Goal: Task Accomplishment & Management: Use online tool/utility

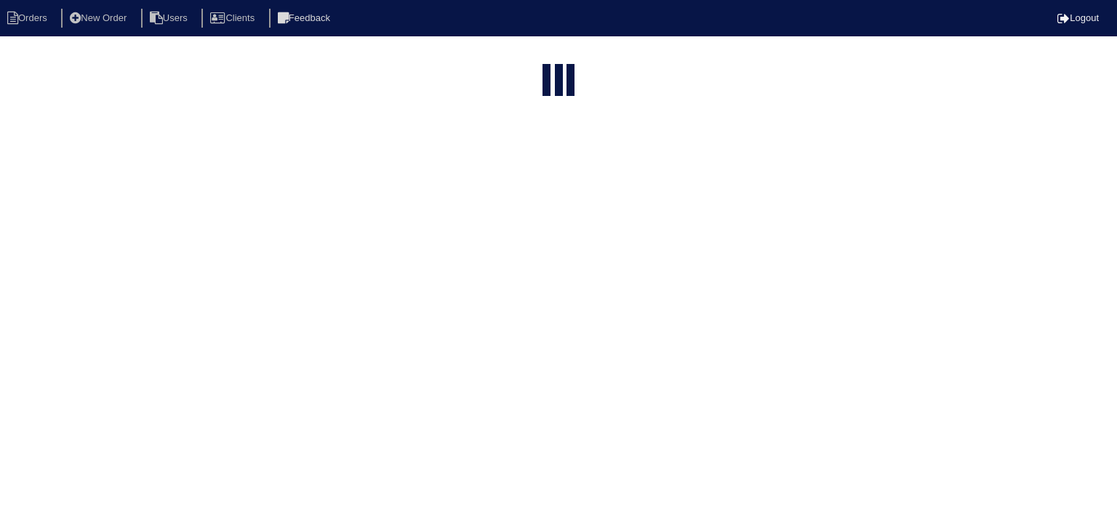
select select "15"
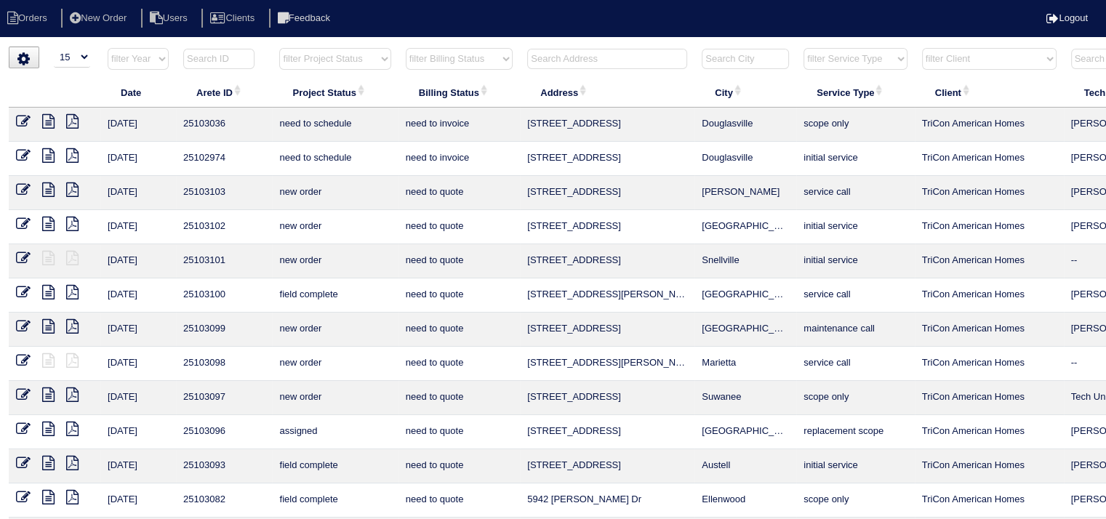
click at [583, 62] on input "text" at bounding box center [607, 59] width 160 height 20
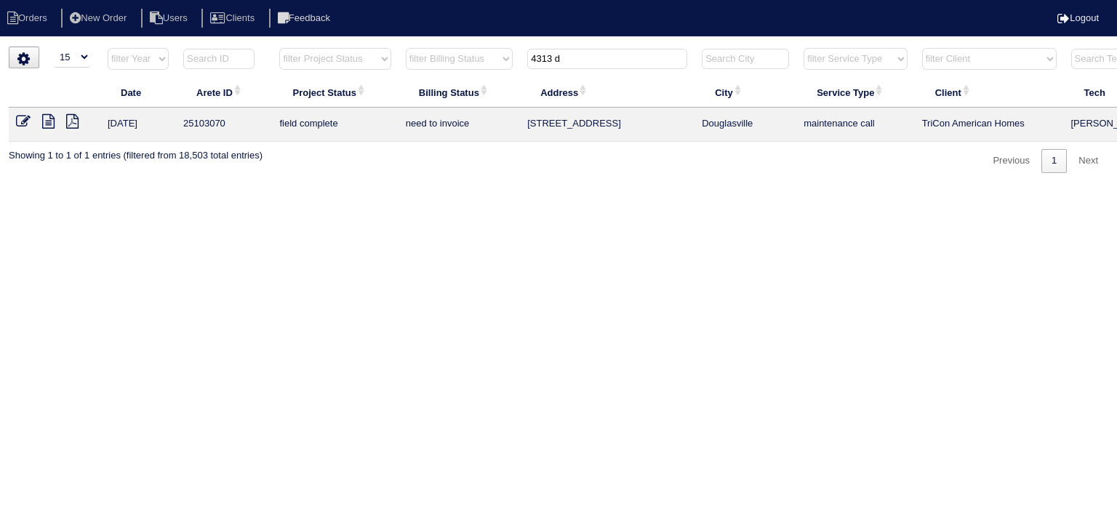
type input "4313 d"
click at [52, 124] on icon at bounding box center [48, 121] width 12 height 15
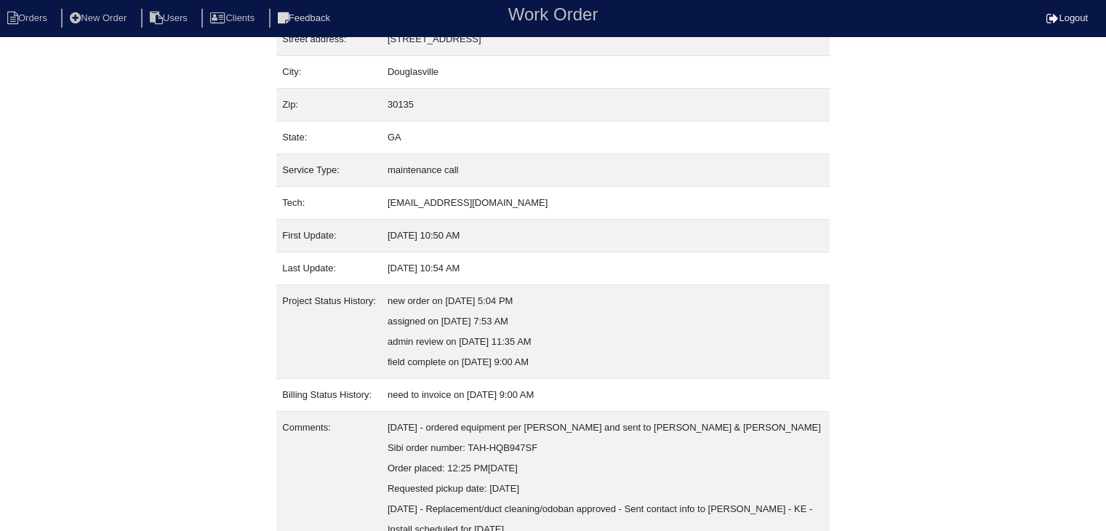
scroll to position [151, 0]
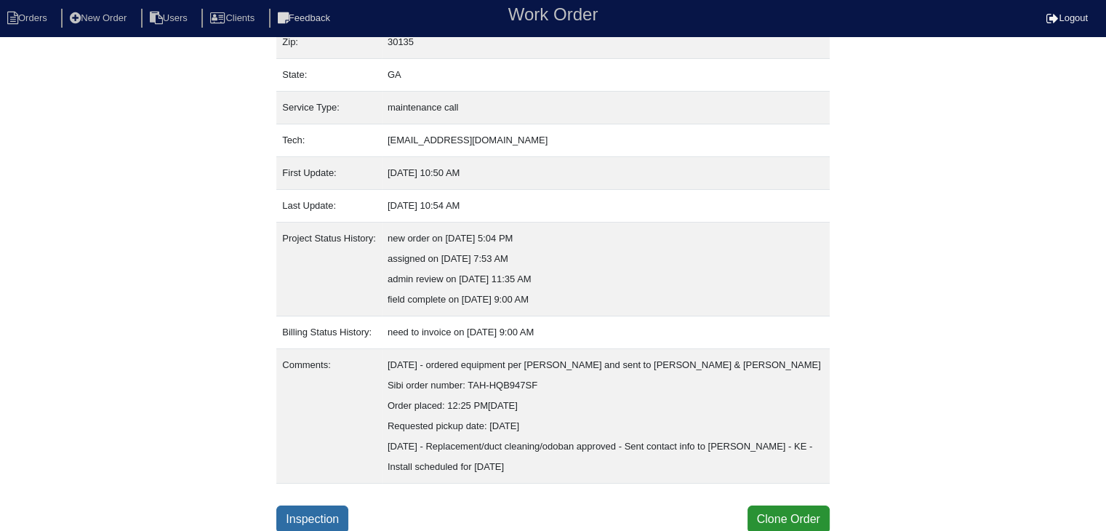
click at [309, 519] on link "Inspection" at bounding box center [312, 520] width 72 height 28
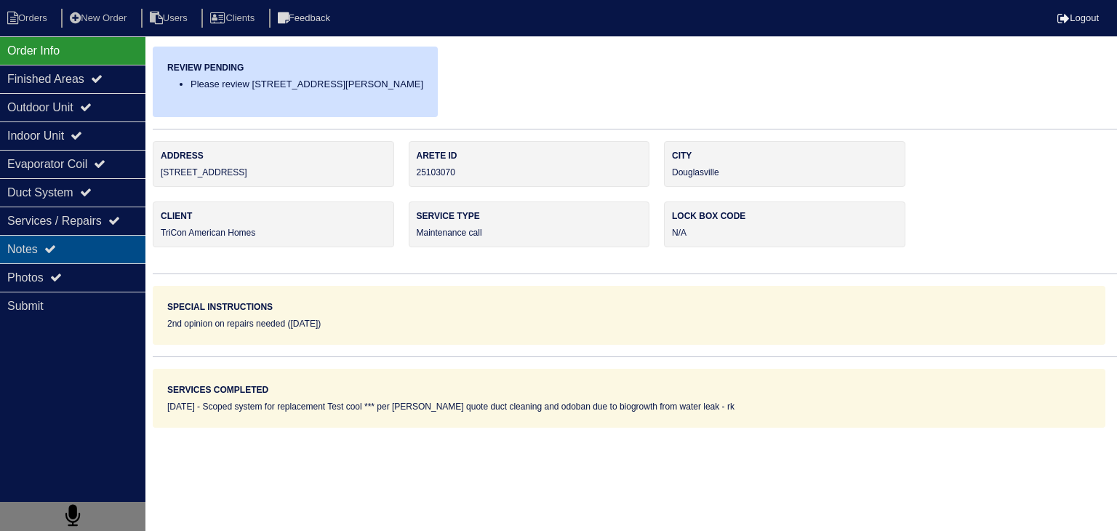
click at [49, 250] on icon at bounding box center [50, 249] width 12 height 12
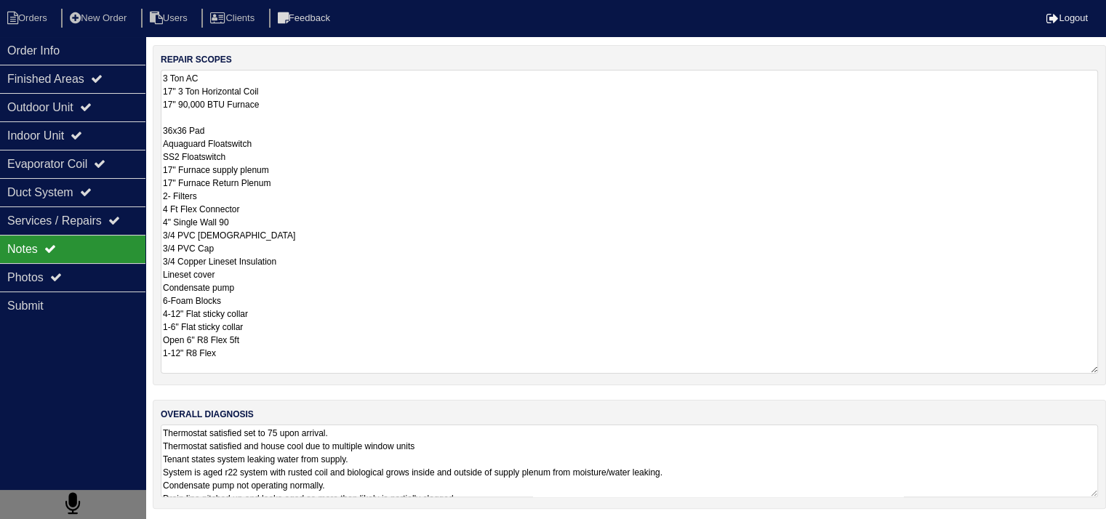
scroll to position [1, 0]
drag, startPoint x: 163, startPoint y: 328, endPoint x: 294, endPoint y: 364, distance: 135.9
click at [294, 364] on textarea "3 Ton AC 17" 3 Ton Horizontal Coil 17" 90,000 BTU Furnace 36x36 Pad Aquaguard F…" at bounding box center [630, 220] width 938 height 304
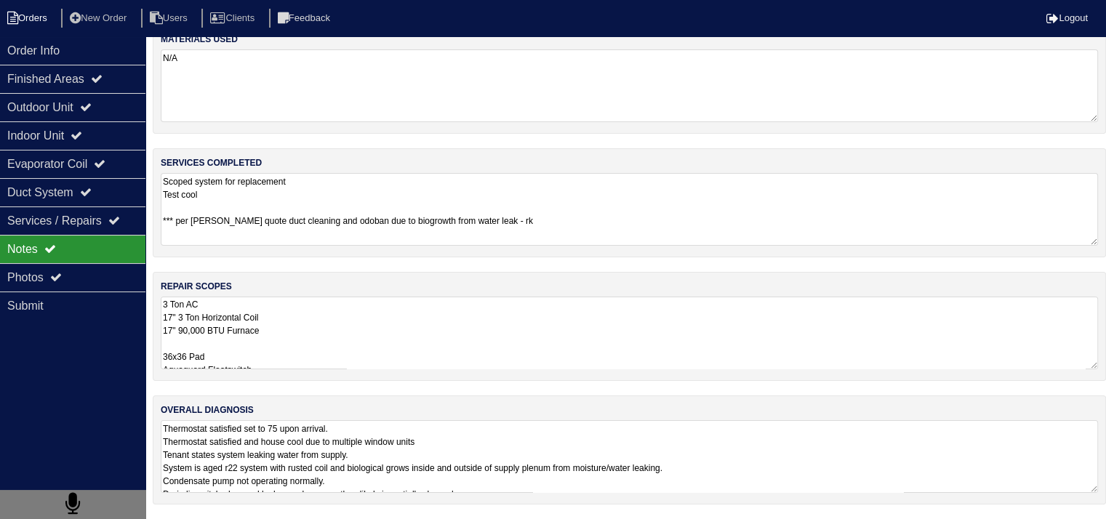
click at [47, 17] on li "Orders" at bounding box center [29, 19] width 59 height 20
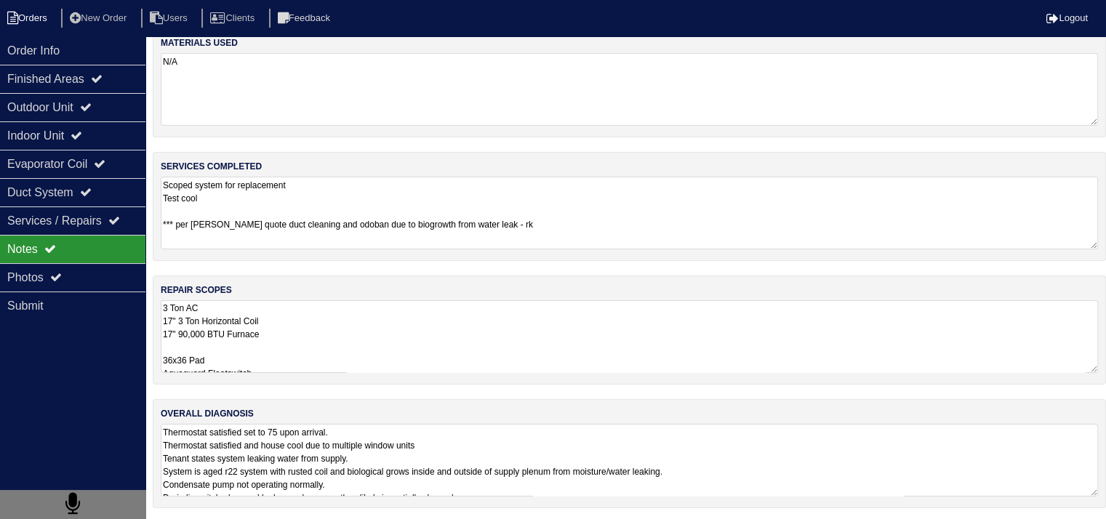
select select "15"
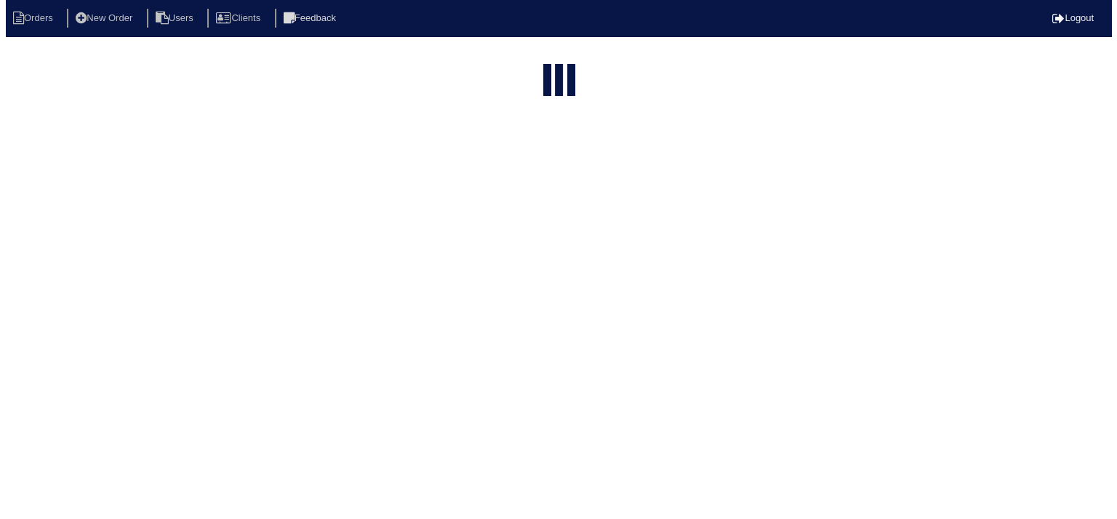
scroll to position [0, 0]
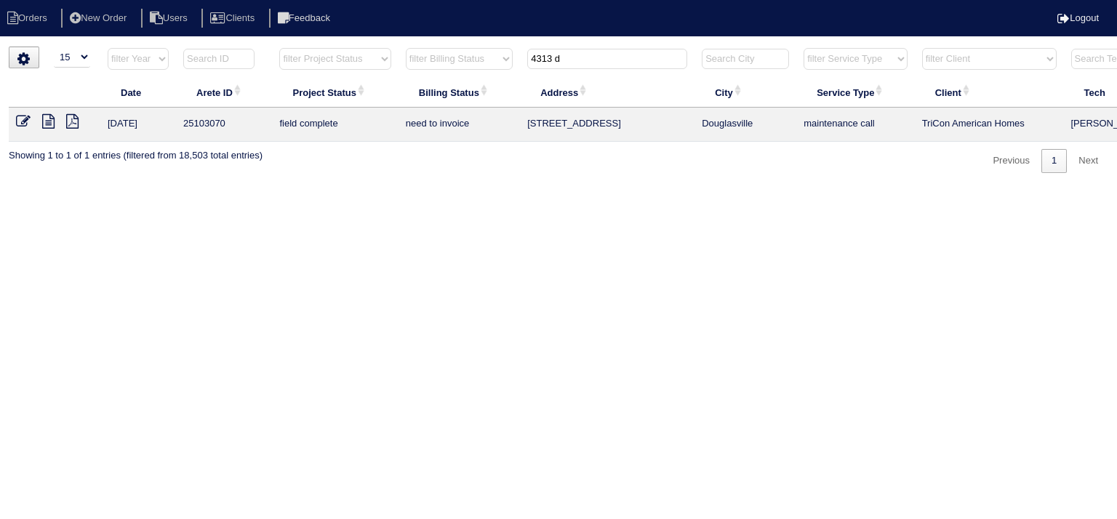
drag, startPoint x: 593, startPoint y: 55, endPoint x: 428, endPoint y: 56, distance: 165.1
click at [428, 56] on tr "filter Year -- Any Year -- 2025 2024 2023 2022 2021 2020 2019 filter Project St…" at bounding box center [639, 62] width 1261 height 30
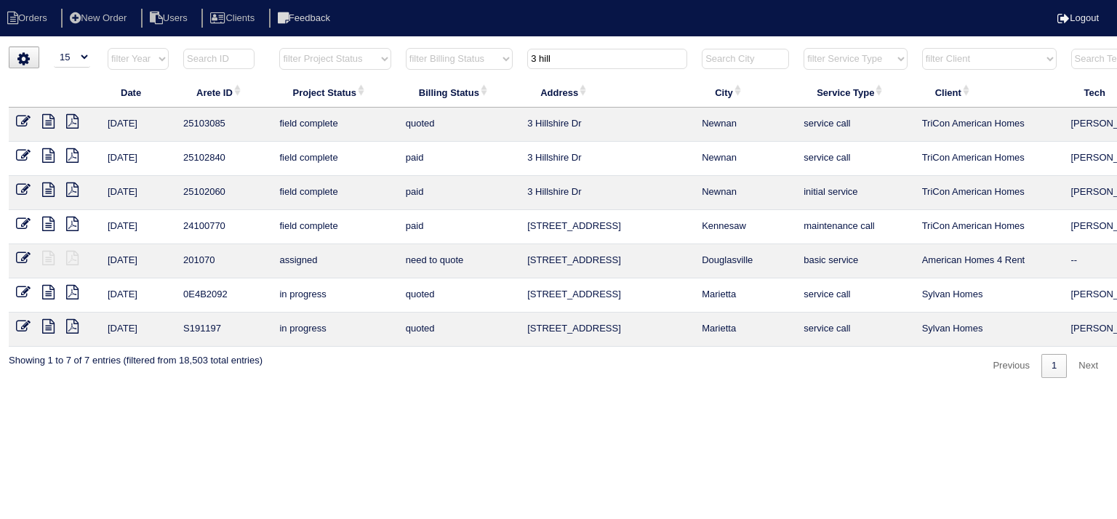
type input "3 hill"
click at [49, 120] on icon at bounding box center [48, 121] width 12 height 15
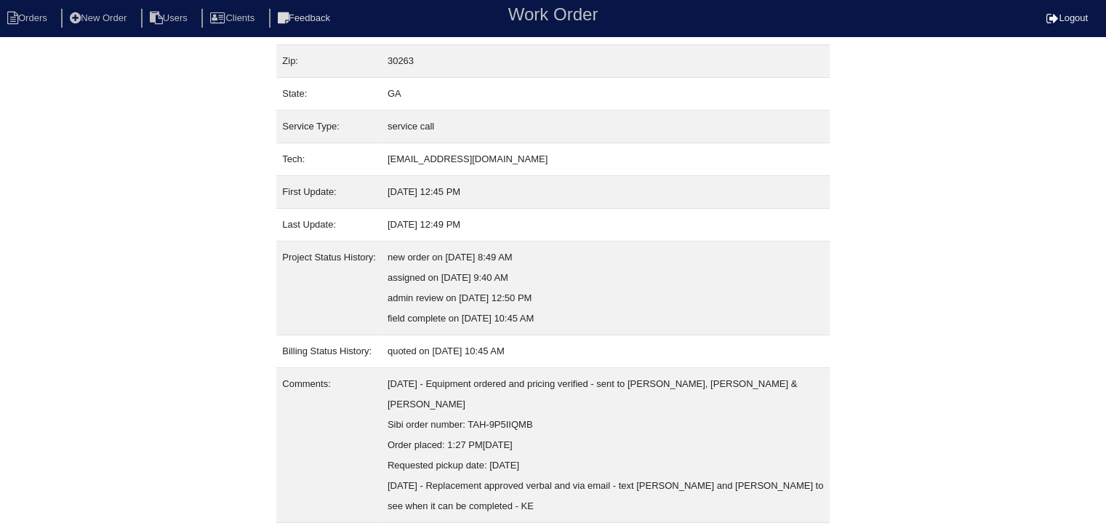
scroll to position [151, 0]
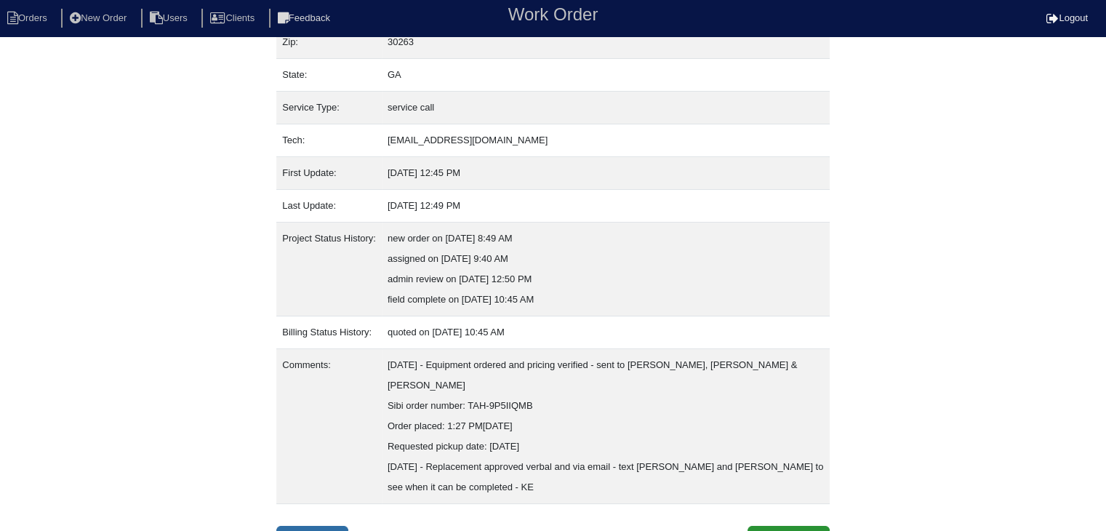
click at [337, 526] on link "Inspection" at bounding box center [312, 540] width 72 height 28
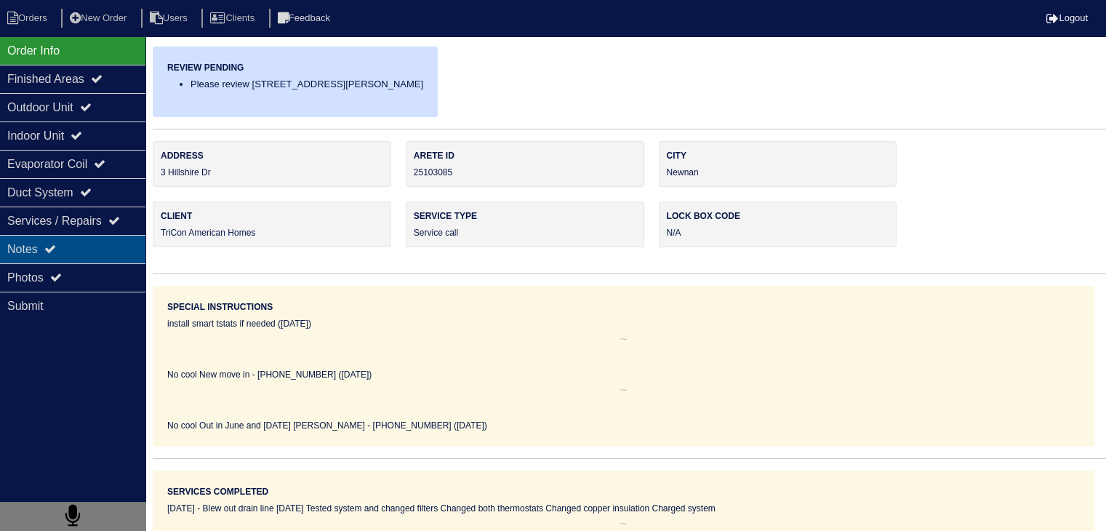
click at [116, 249] on div "Notes" at bounding box center [72, 249] width 145 height 28
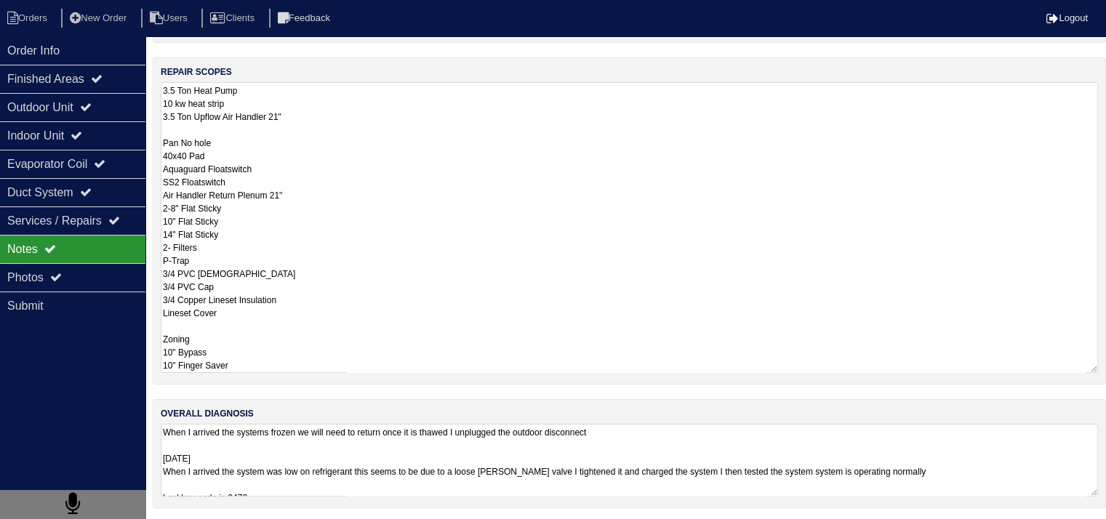
scroll to position [1, 0]
drag, startPoint x: 164, startPoint y: 327, endPoint x: 299, endPoint y: 373, distance: 142.4
click at [299, 373] on div "repair scopes 3.5 Ton Heat Pump 10 kw heat strip 3.5 Ton Upflow Air Handler 21"…" at bounding box center [630, 220] width 954 height 327
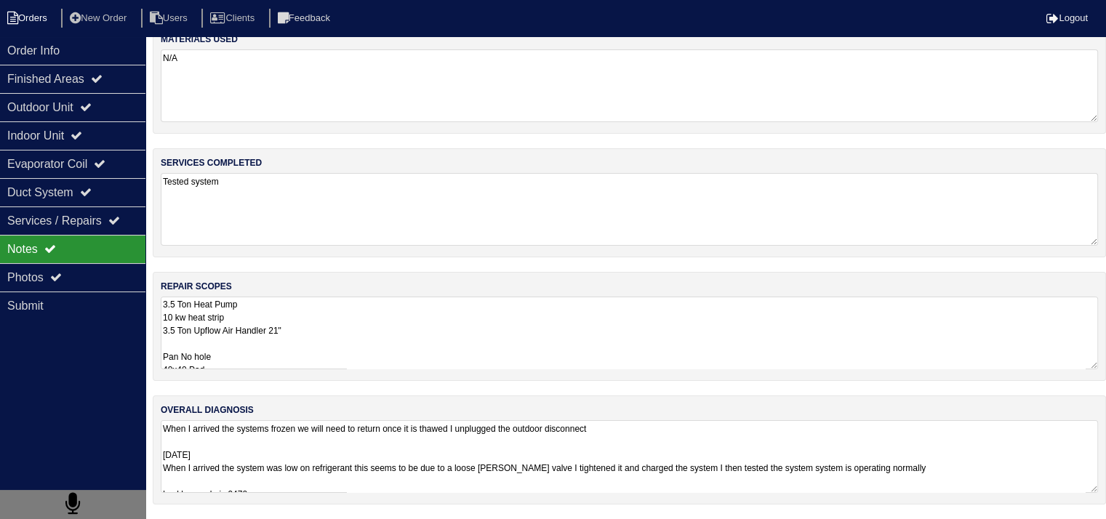
click at [33, 17] on li "Orders" at bounding box center [29, 19] width 59 height 20
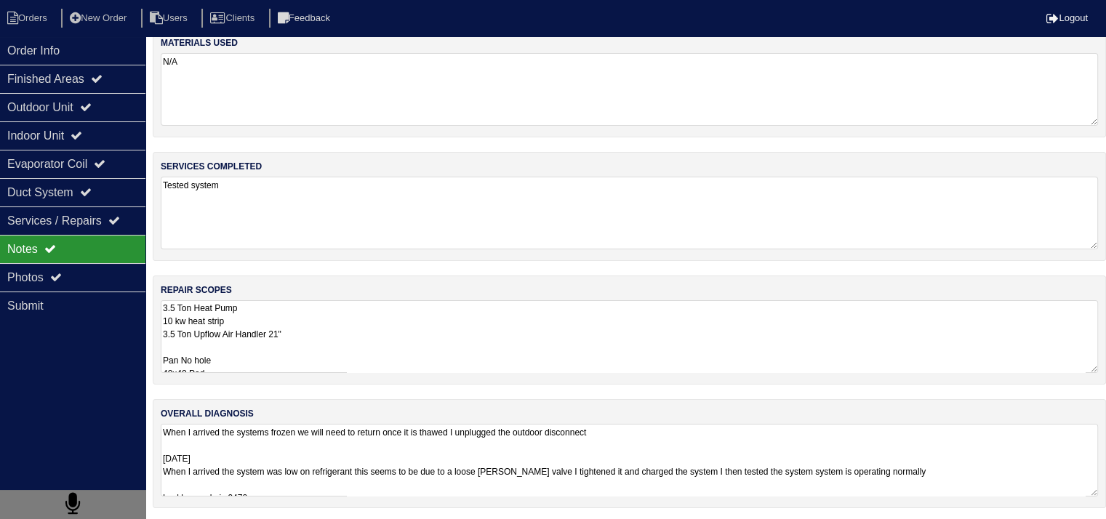
select select "15"
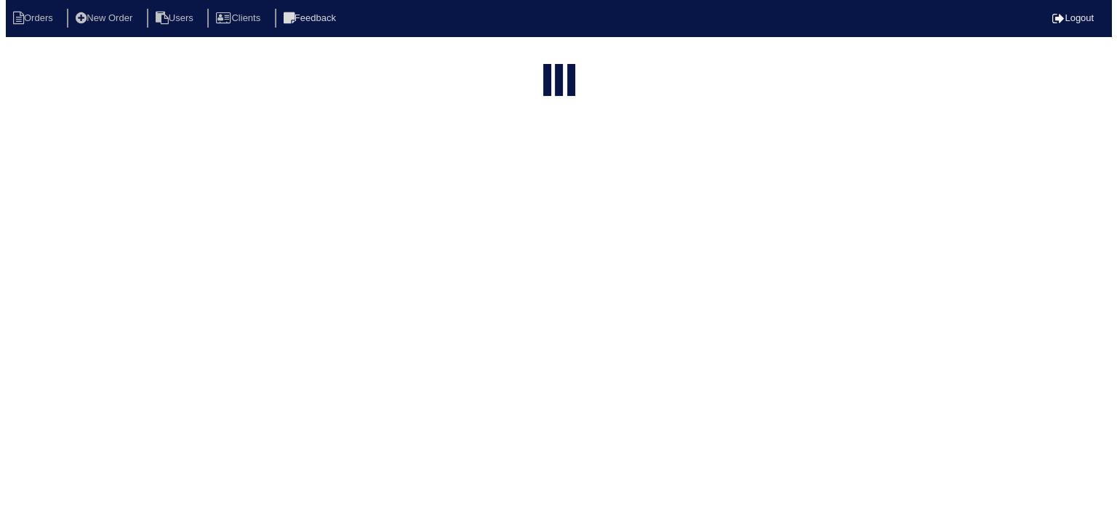
scroll to position [0, 0]
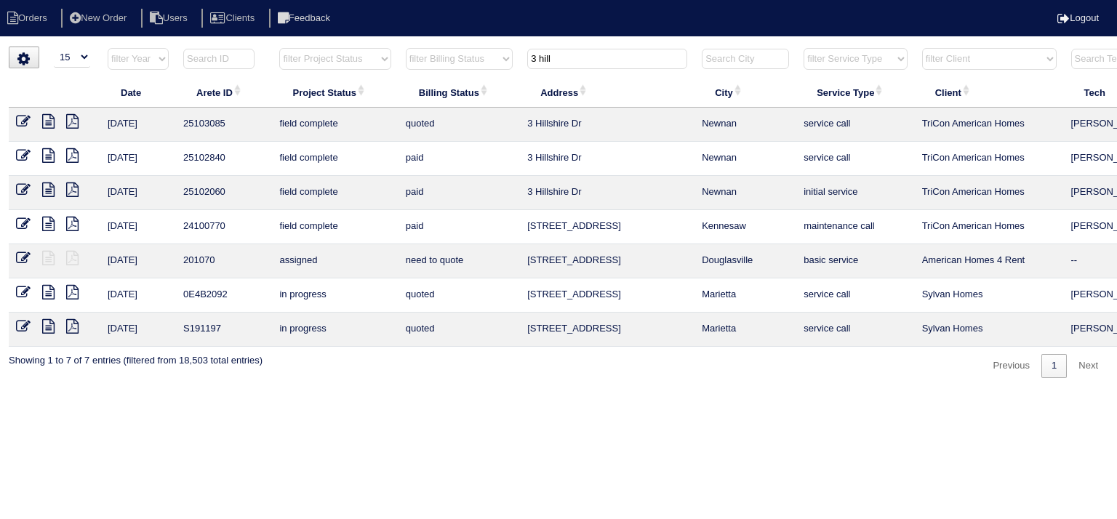
drag, startPoint x: 587, startPoint y: 61, endPoint x: 463, endPoint y: 53, distance: 123.9
click at [464, 51] on tr "filter Year -- Any Year -- 2025 2024 2023 2022 2021 2020 2019 filter Project St…" at bounding box center [639, 62] width 1261 height 30
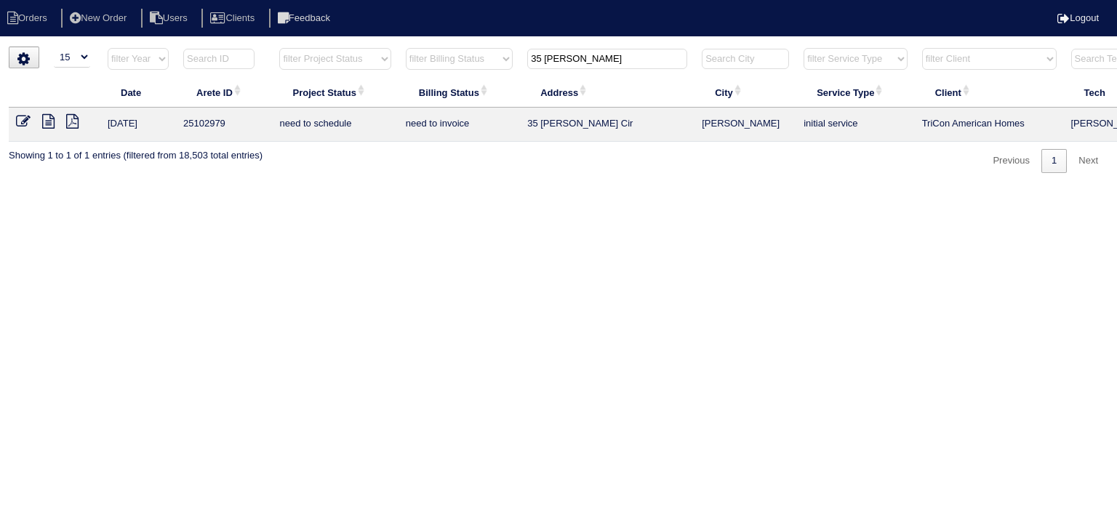
type input "35 Carmody"
click at [47, 121] on icon at bounding box center [48, 121] width 12 height 15
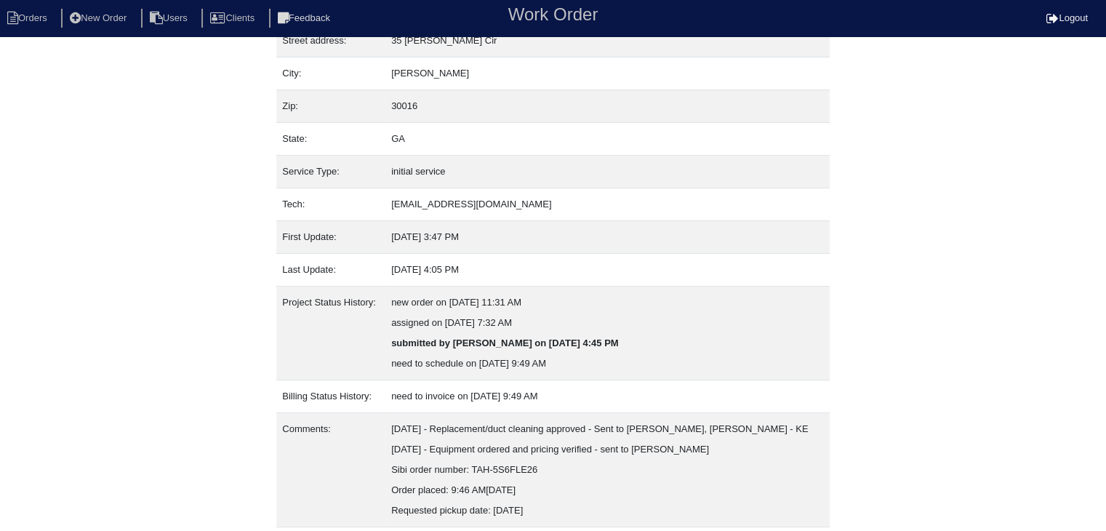
scroll to position [131, 0]
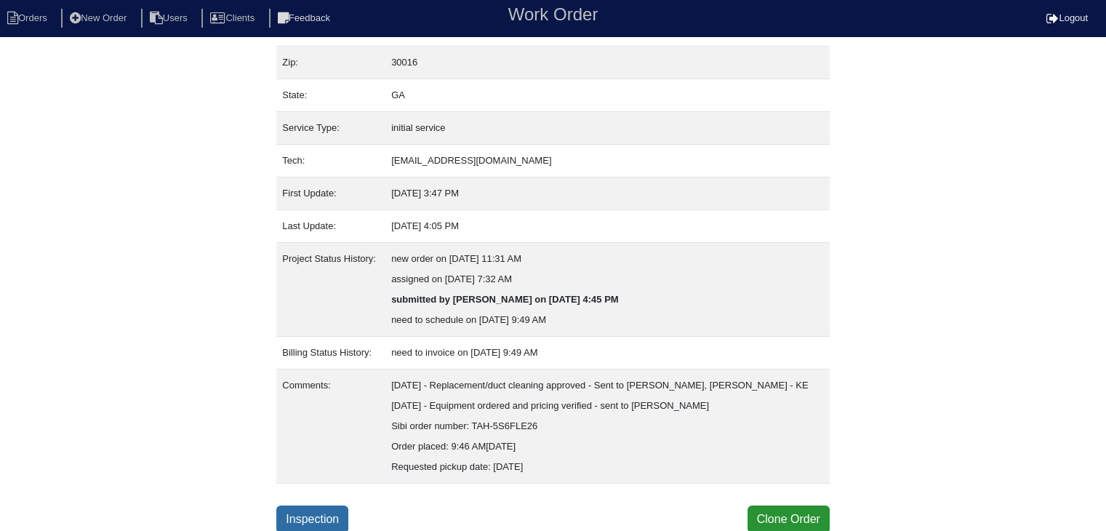
click at [304, 514] on link "Inspection" at bounding box center [312, 520] width 72 height 28
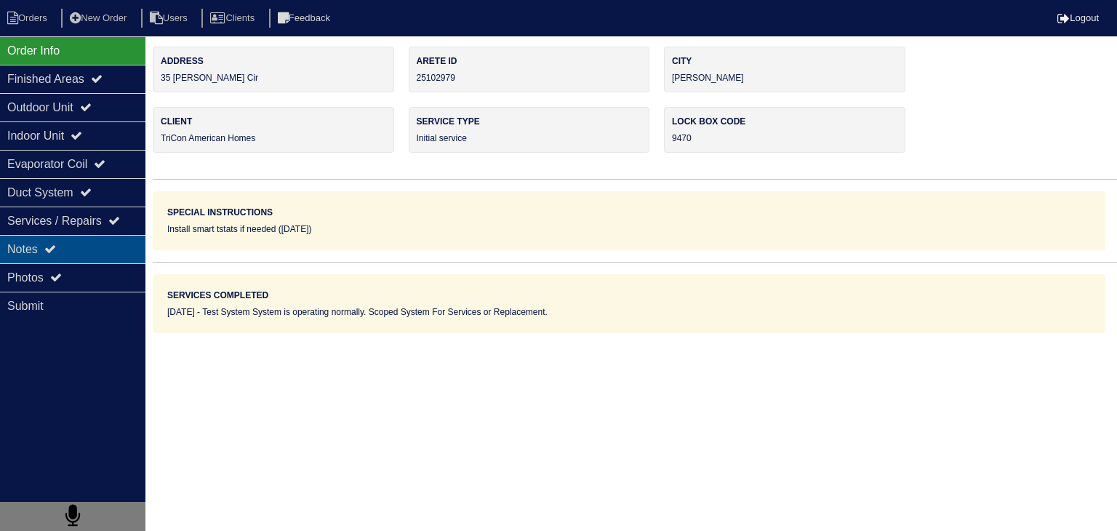
click at [100, 258] on div "Notes" at bounding box center [72, 249] width 145 height 28
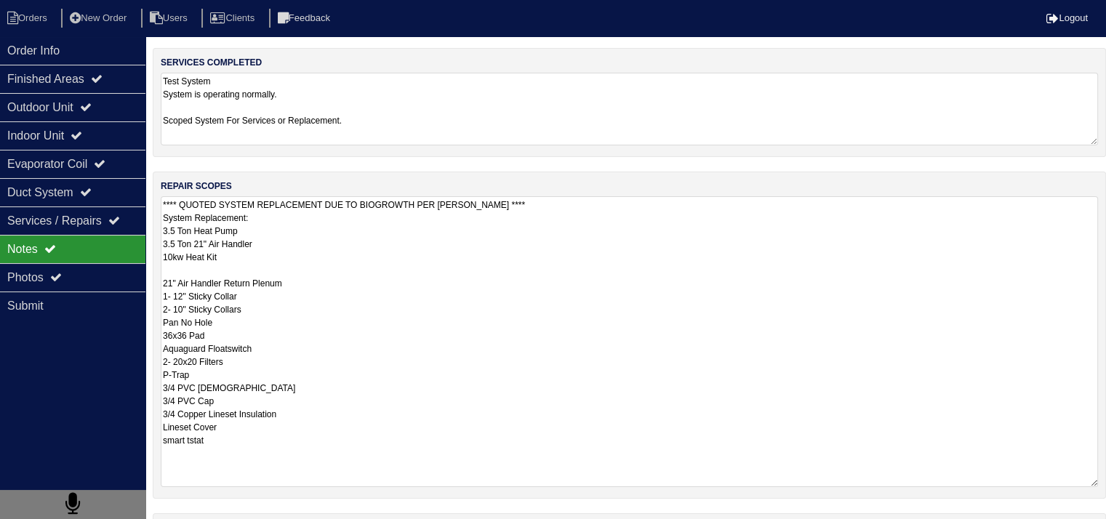
scroll to position [236, 0]
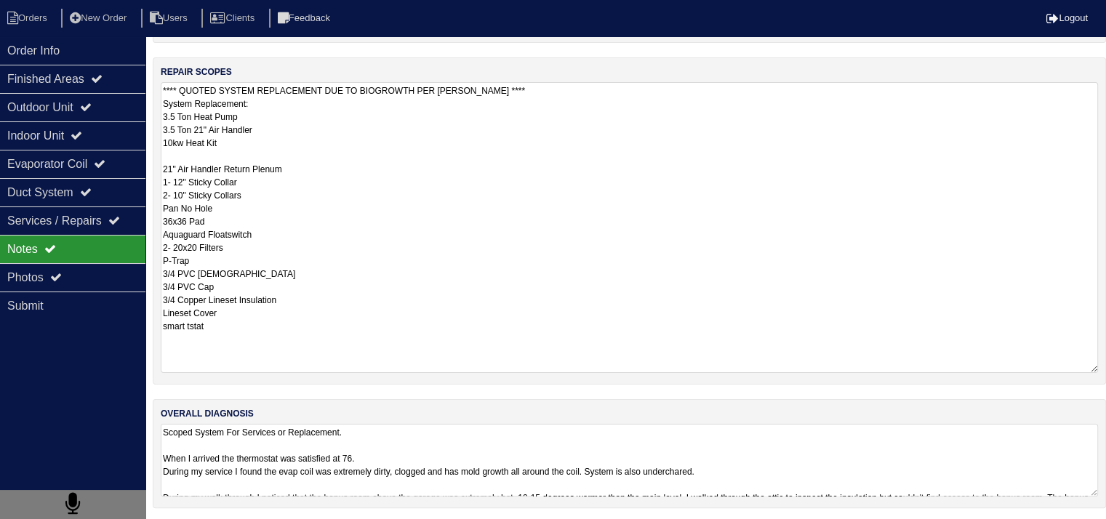
drag, startPoint x: 165, startPoint y: 341, endPoint x: 293, endPoint y: 321, distance: 129.6
click at [293, 321] on textarea "**** QUOTED SYSTEM REPLACEMENT DUE TO BIOGROWTH PER PAYTON - RK **** System Rep…" at bounding box center [630, 227] width 938 height 291
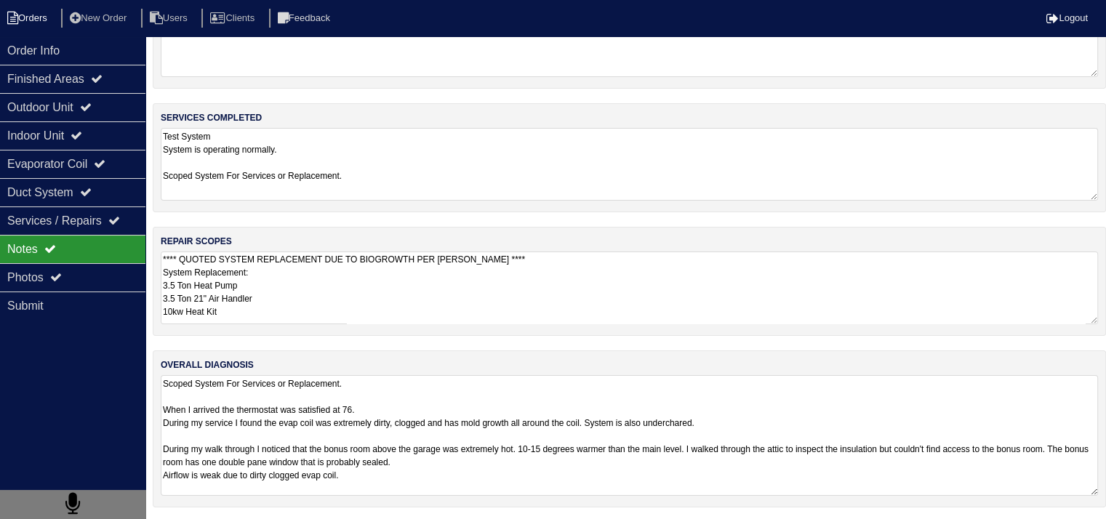
click at [32, 18] on li "Orders" at bounding box center [29, 19] width 59 height 20
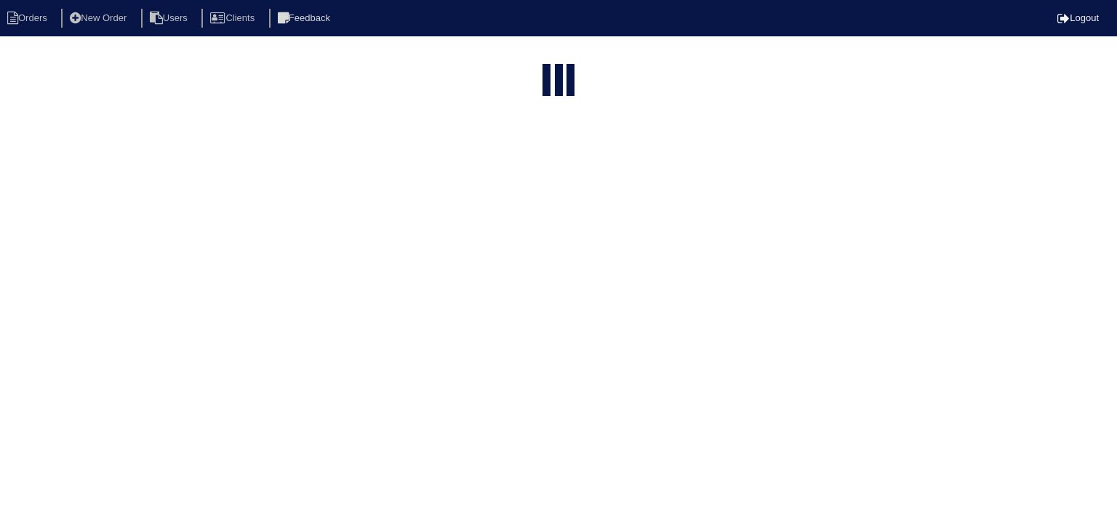
select select "15"
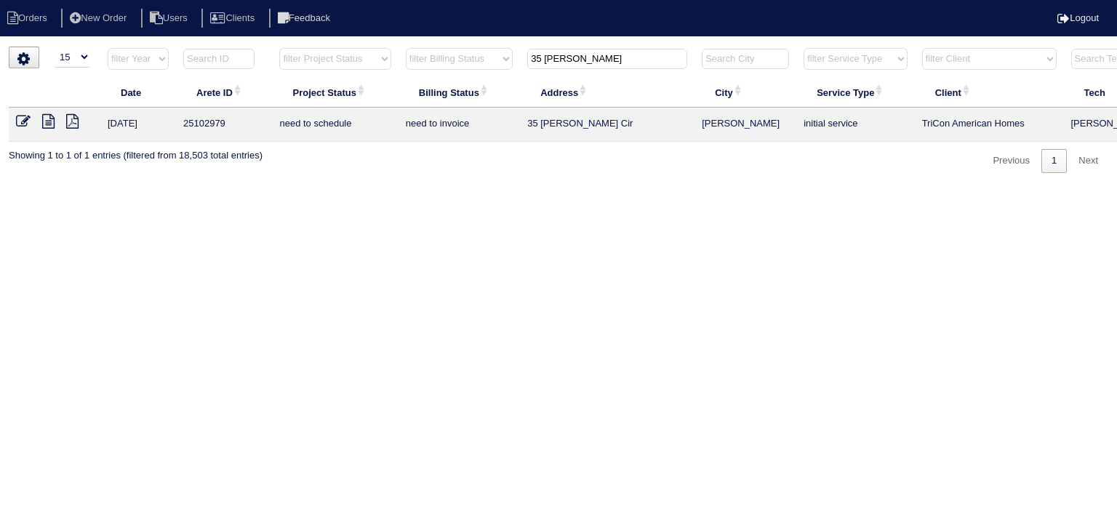
drag, startPoint x: 602, startPoint y: 60, endPoint x: 366, endPoint y: 50, distance: 236.6
click at [368, 59] on tr "filter Year -- Any Year -- 2025 2024 2023 2022 2021 2020 2019 filter Project St…" at bounding box center [639, 62] width 1261 height 30
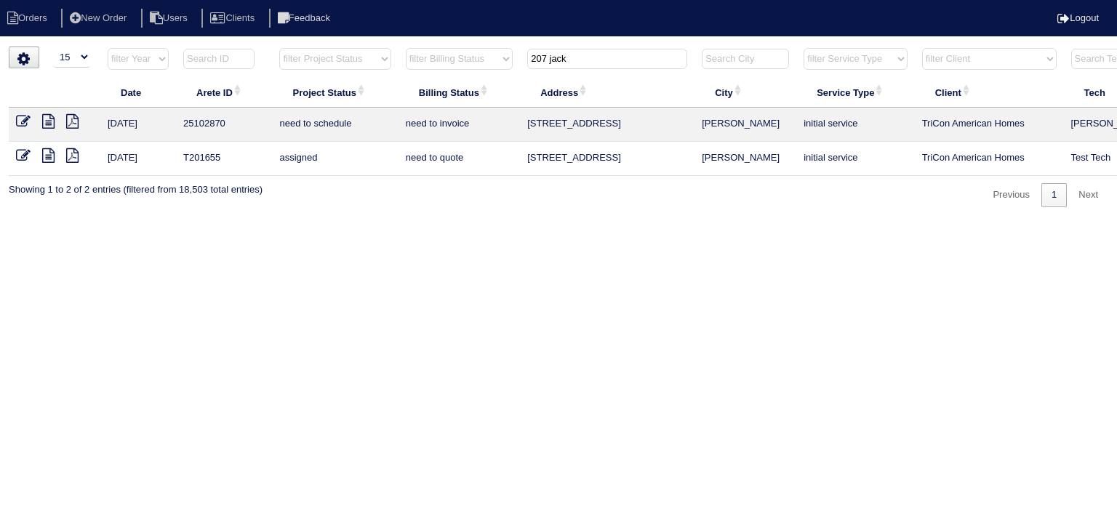
type input "207 jack"
click at [52, 122] on icon at bounding box center [48, 121] width 12 height 15
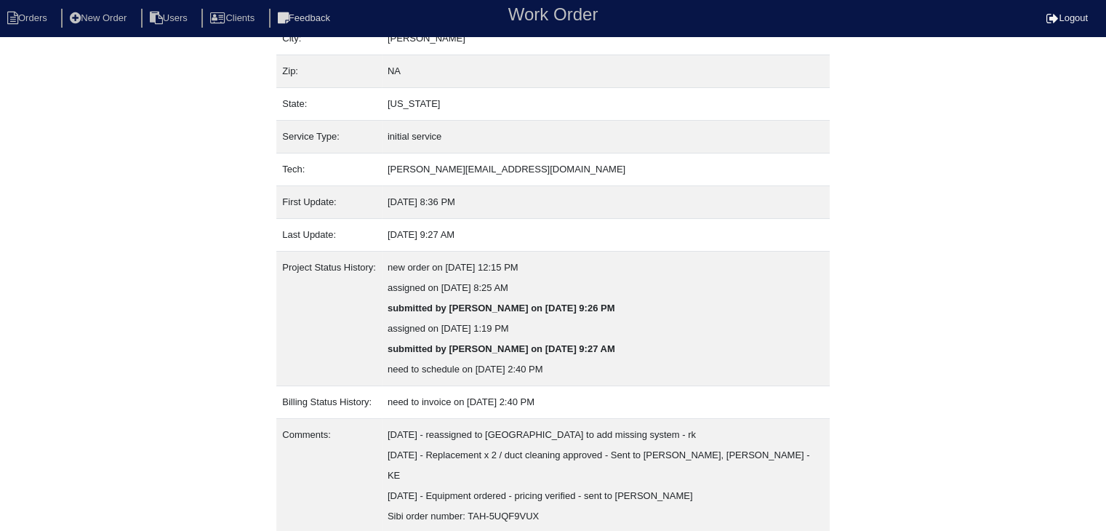
scroll to position [192, 0]
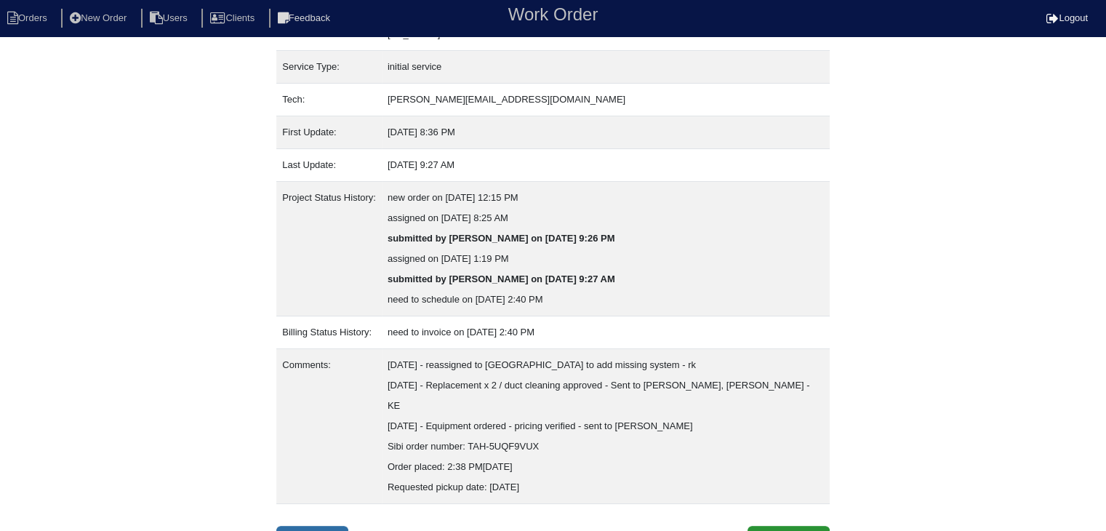
click at [326, 526] on link "Inspection" at bounding box center [312, 540] width 72 height 28
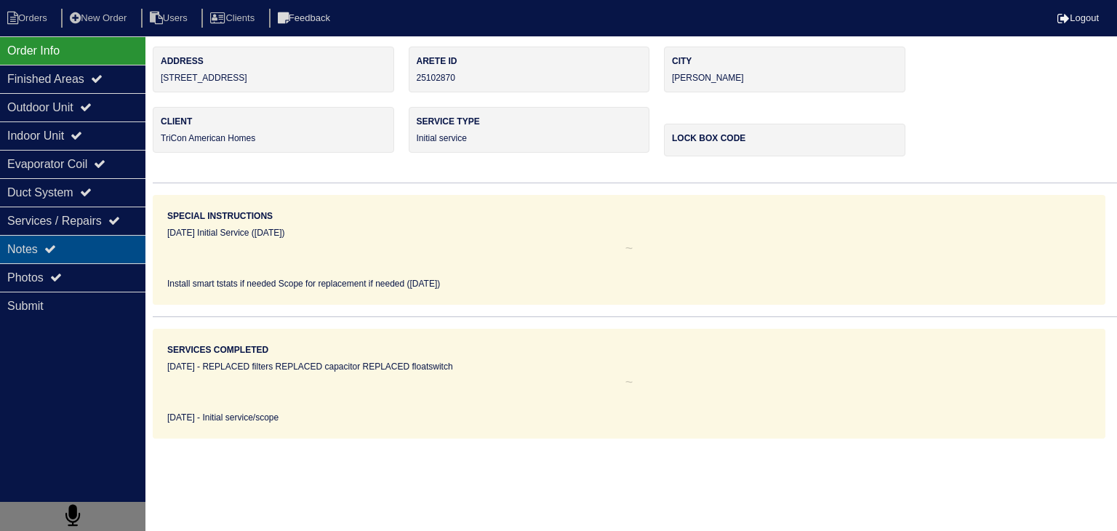
click at [95, 247] on div "Notes" at bounding box center [72, 249] width 145 height 28
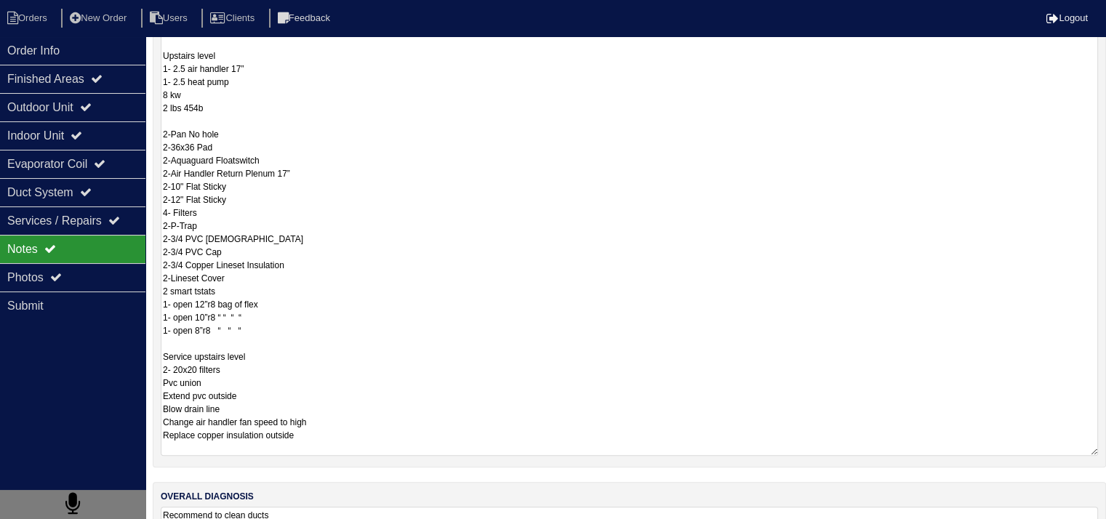
scroll to position [446, 0]
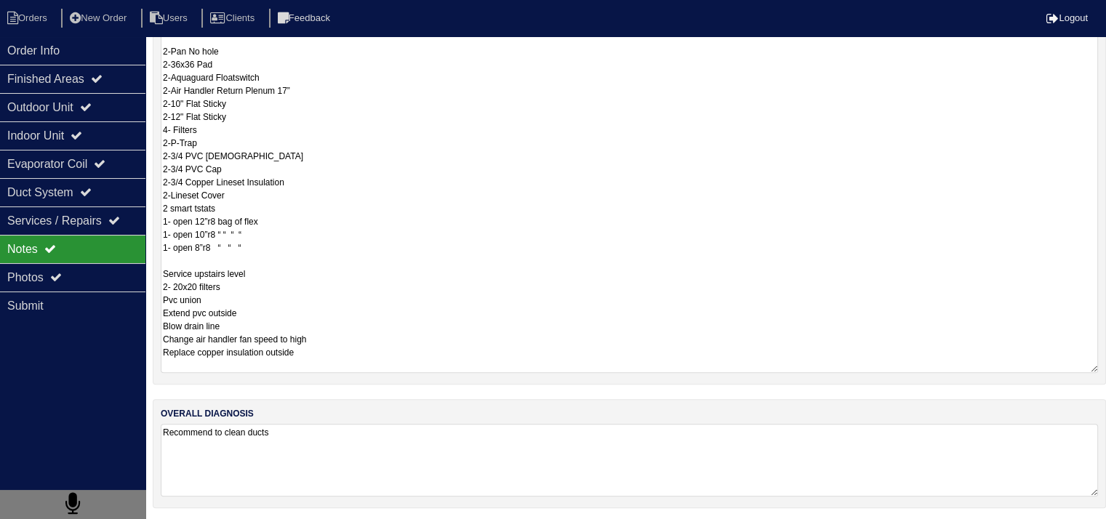
drag, startPoint x: 164, startPoint y: 338, endPoint x: 355, endPoint y: 379, distance: 195.6
click at [355, 379] on div "repair scopes Recomend to replace Main level 1- 2ton air handler 17” 1- 2ton he…" at bounding box center [630, 116] width 954 height 537
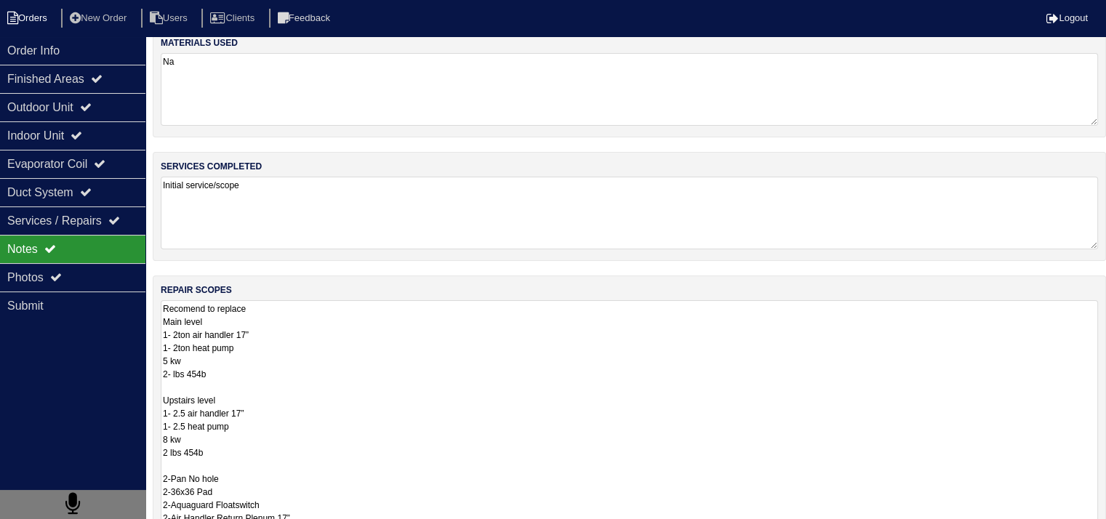
click at [36, 19] on li "Orders" at bounding box center [29, 19] width 59 height 20
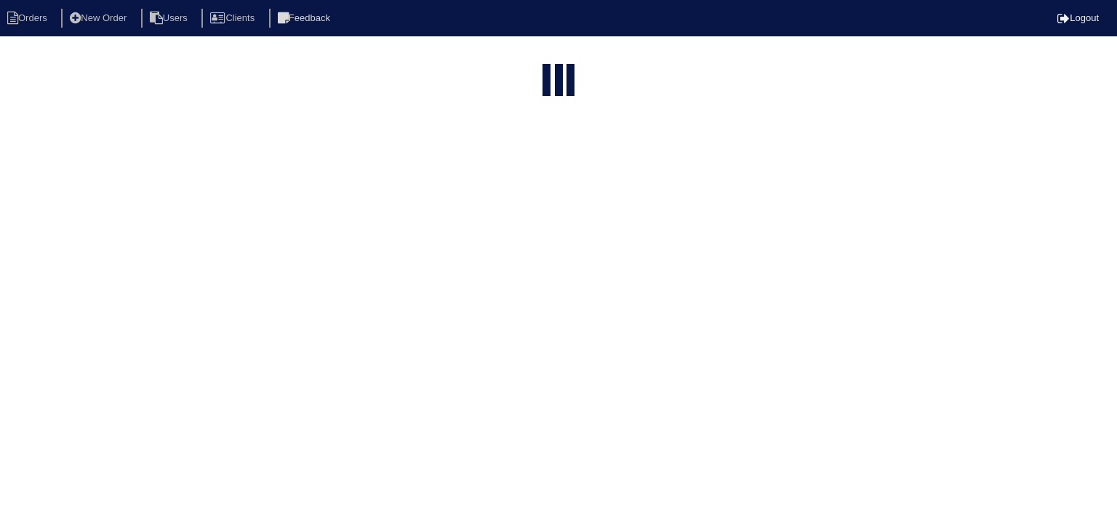
select select "15"
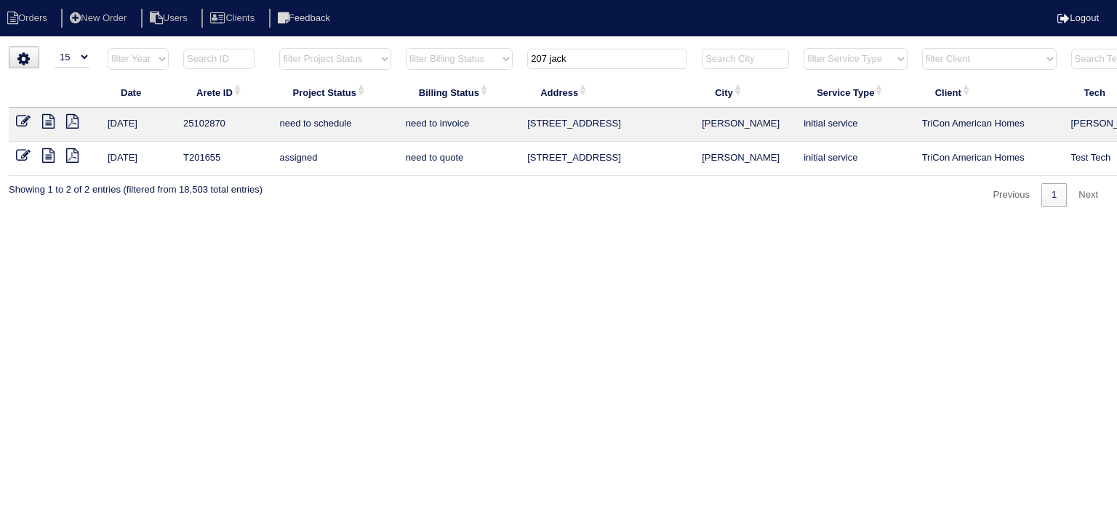
drag, startPoint x: 598, startPoint y: 63, endPoint x: 452, endPoint y: 63, distance: 145.5
click at [452, 63] on tr "filter Year -- Any Year -- 2025 2024 2023 2022 2021 2020 2019 filter Project St…" at bounding box center [639, 62] width 1261 height 30
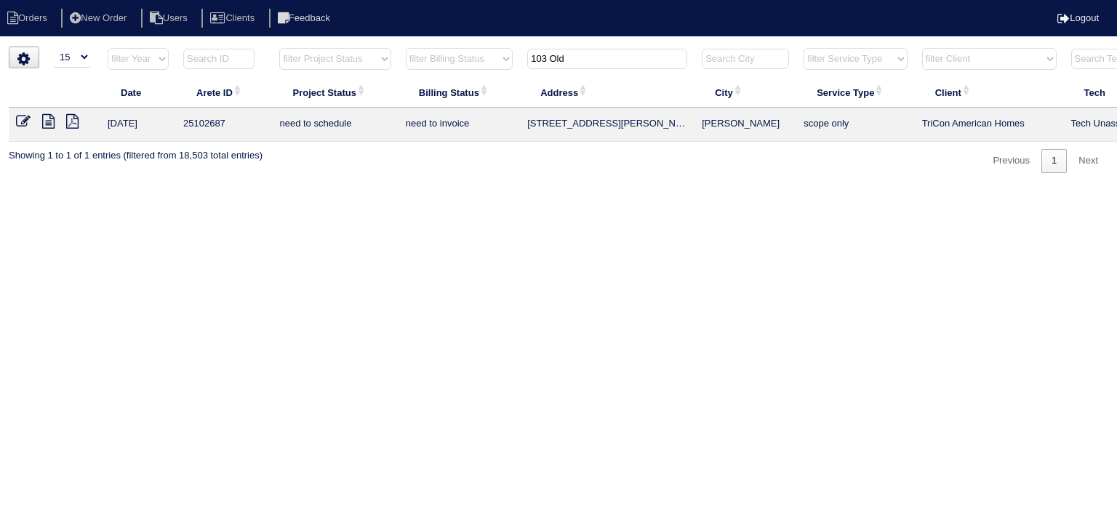
type input "103 Old"
click at [49, 116] on icon at bounding box center [48, 121] width 12 height 15
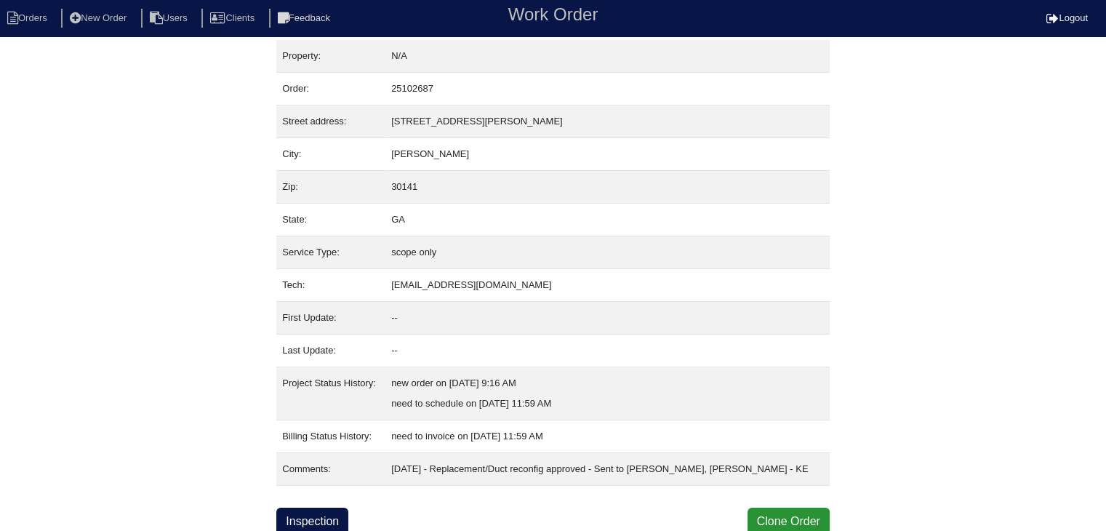
scroll to position [9, 0]
click at [338, 507] on link "Inspection" at bounding box center [312, 520] width 72 height 28
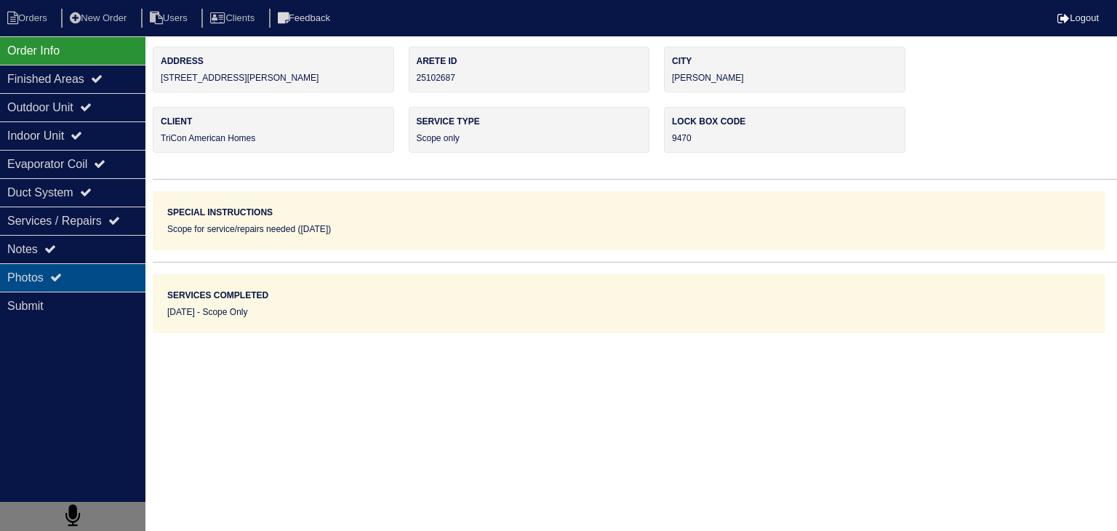
click at [77, 279] on div "Photos" at bounding box center [72, 277] width 145 height 28
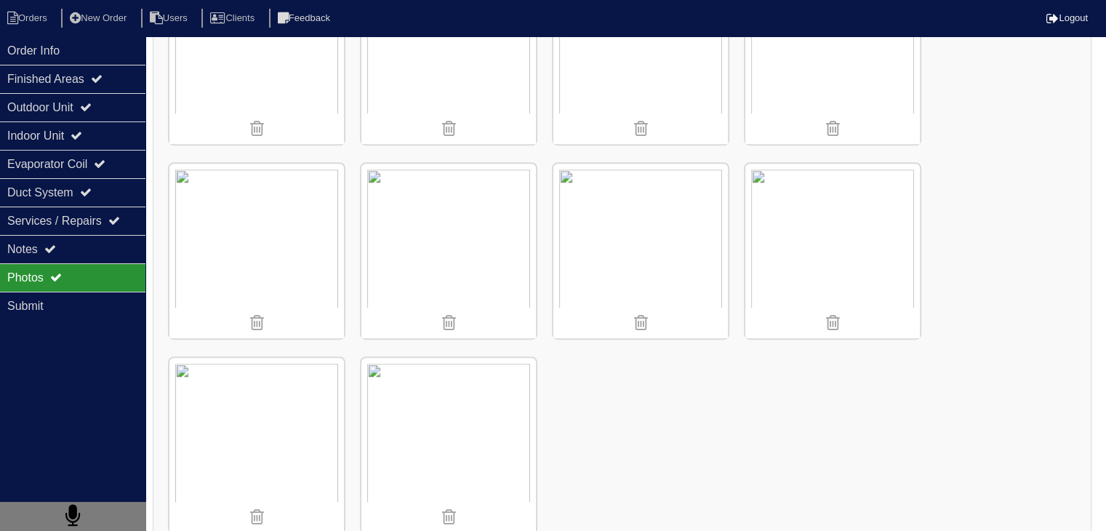
scroll to position [1104, 0]
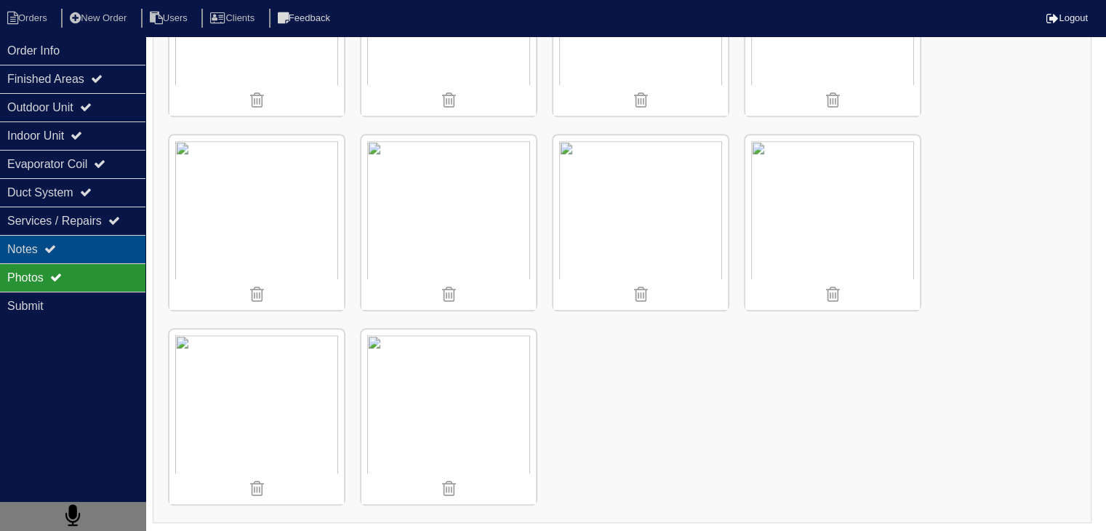
click at [92, 253] on div "Notes" at bounding box center [72, 249] width 145 height 28
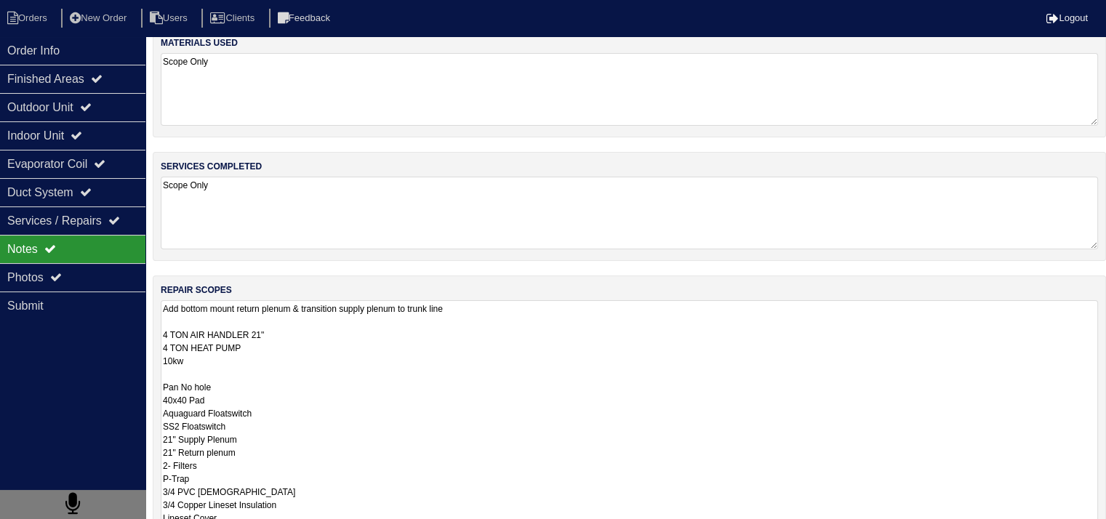
scroll to position [198, 0]
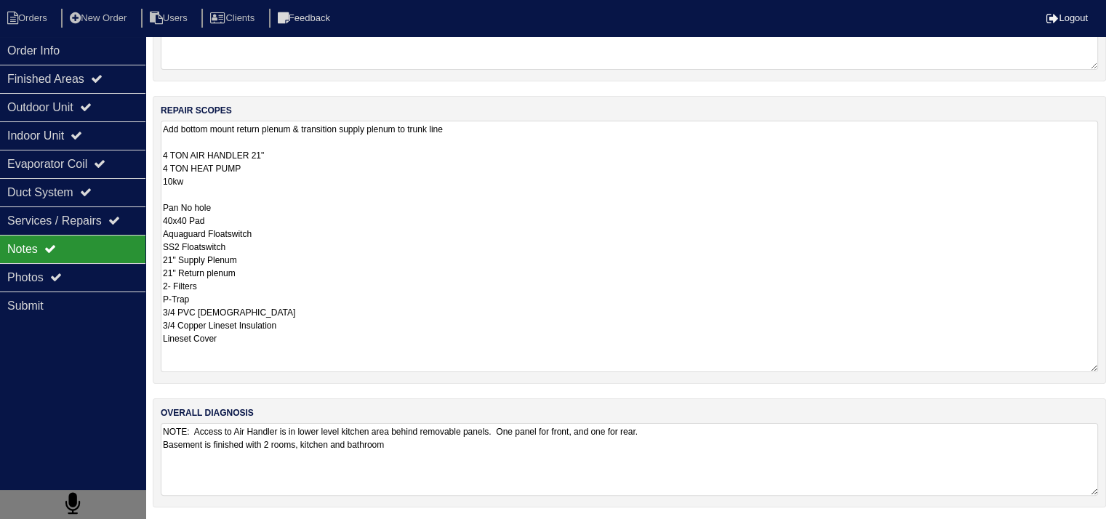
click at [320, 351] on textarea "Add bottom mount return plenum & transition supply plenum to trunk line 4 TON A…" at bounding box center [630, 247] width 938 height 252
drag, startPoint x: 167, startPoint y: 126, endPoint x: 311, endPoint y: 187, distance: 156.4
click at [311, 187] on textarea "Add bottom mount return plenum & transition supply plenum to trunk line 4 TON A…" at bounding box center [630, 247] width 938 height 252
click at [381, 227] on textarea "Add bottom mount return plenum & transition supply plenum to trunk line 4 TON A…" at bounding box center [630, 247] width 938 height 252
drag, startPoint x: 163, startPoint y: 129, endPoint x: 356, endPoint y: 355, distance: 297.2
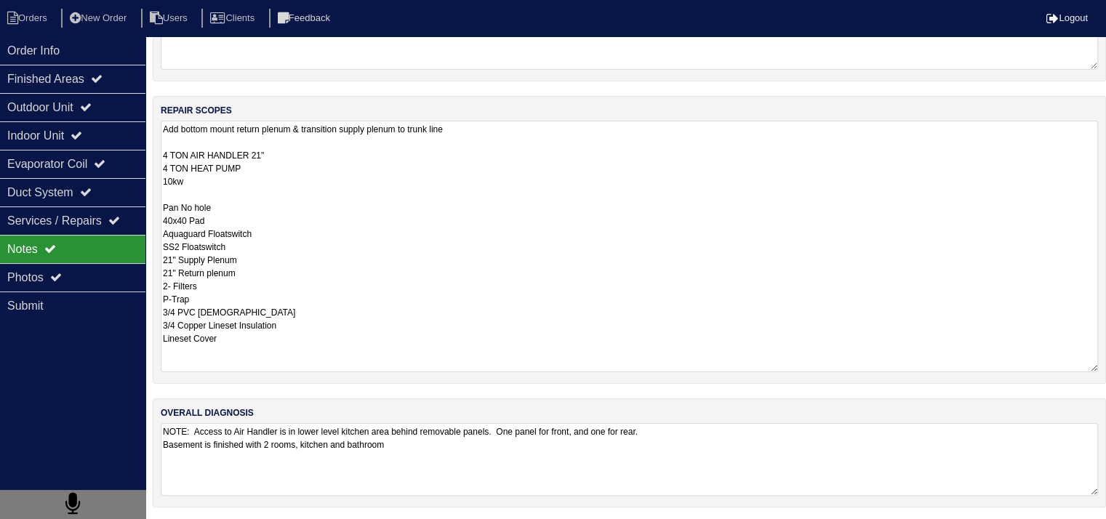
click at [356, 355] on textarea "Add bottom mount return plenum & transition supply plenum to trunk line 4 TON A…" at bounding box center [630, 247] width 938 height 252
click at [364, 346] on textarea "Add bottom mount return plenum & transition supply plenum to trunk line 4 TON A…" at bounding box center [630, 247] width 938 height 252
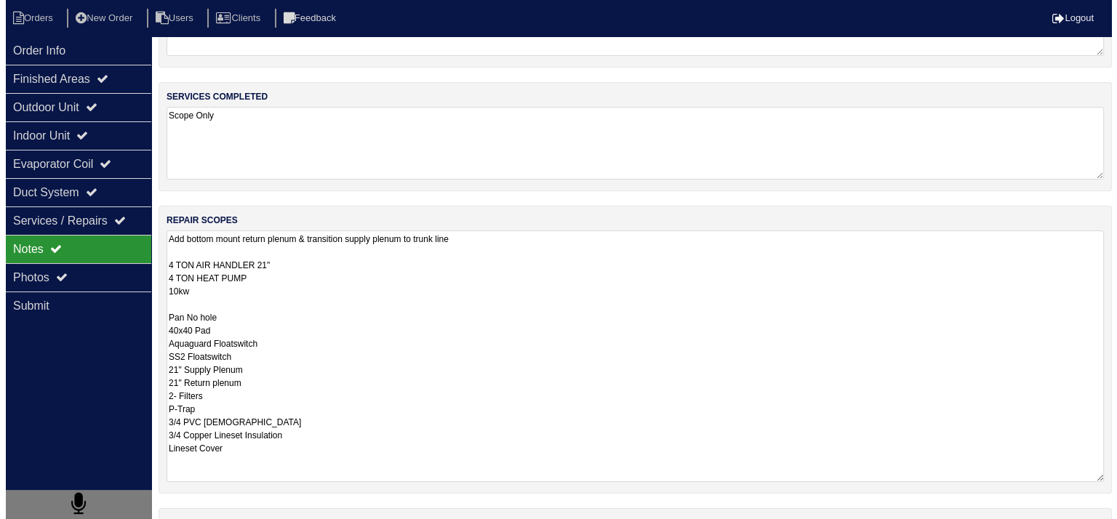
scroll to position [0, 0]
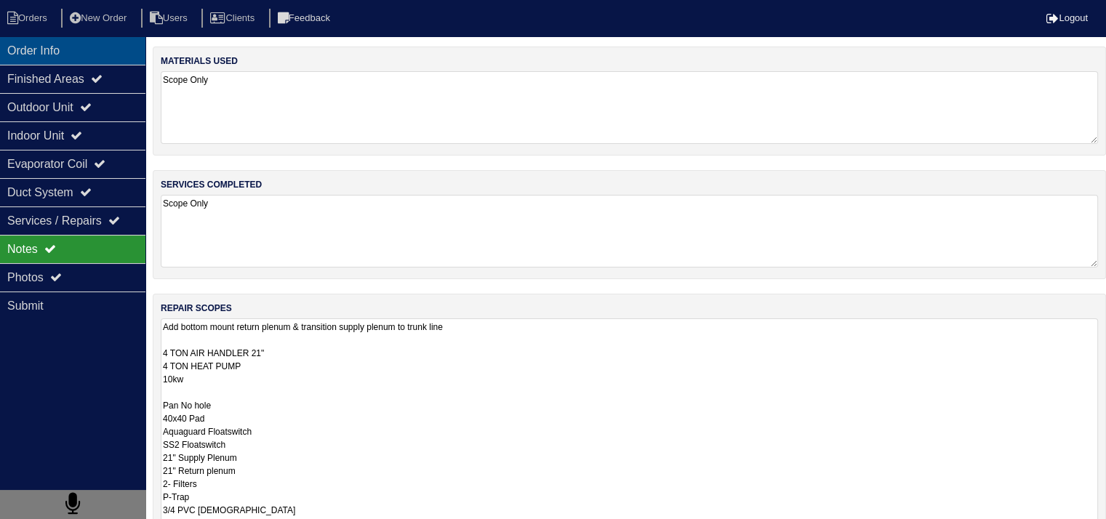
click at [84, 56] on div "Order Info" at bounding box center [72, 50] width 145 height 28
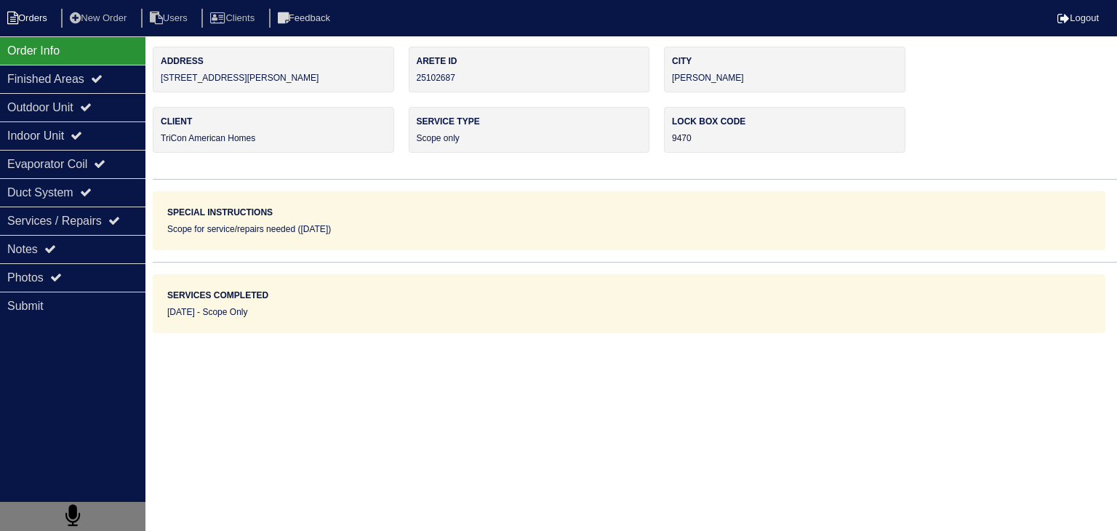
click at [35, 19] on li "Orders" at bounding box center [29, 19] width 59 height 20
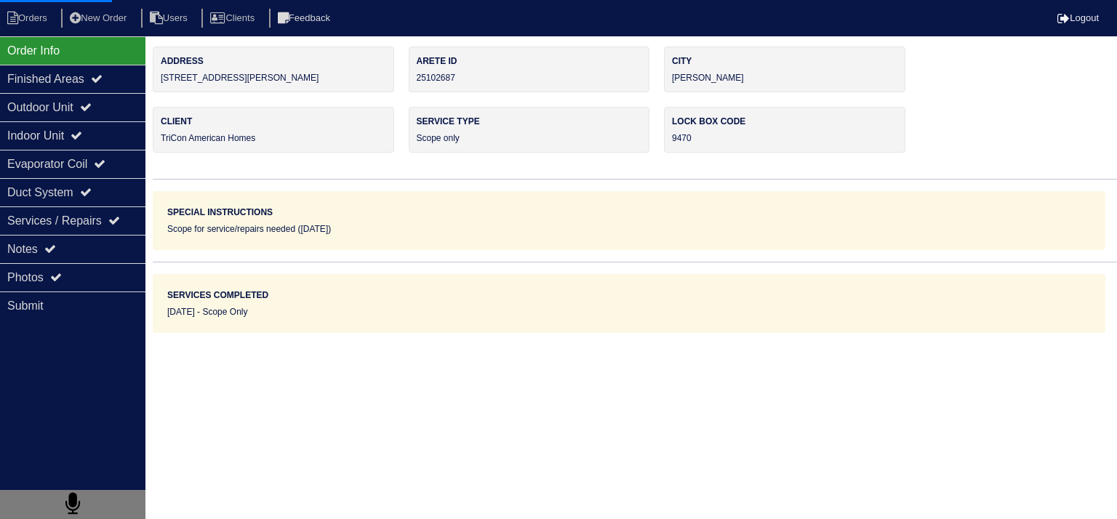
select select "15"
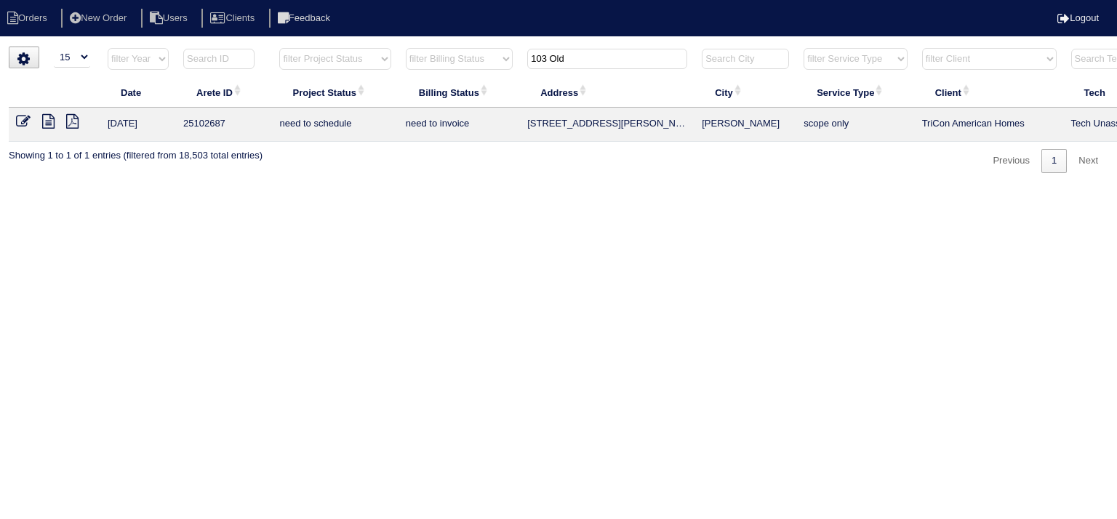
drag, startPoint x: 588, startPoint y: 59, endPoint x: 372, endPoint y: 62, distance: 215.3
click at [372, 62] on tr "filter Year -- Any Year -- 2025 2024 2023 2022 2021 2020 2019 filter Project St…" at bounding box center [639, 62] width 1261 height 30
type input "7369 Me"
click at [46, 126] on icon at bounding box center [48, 121] width 12 height 15
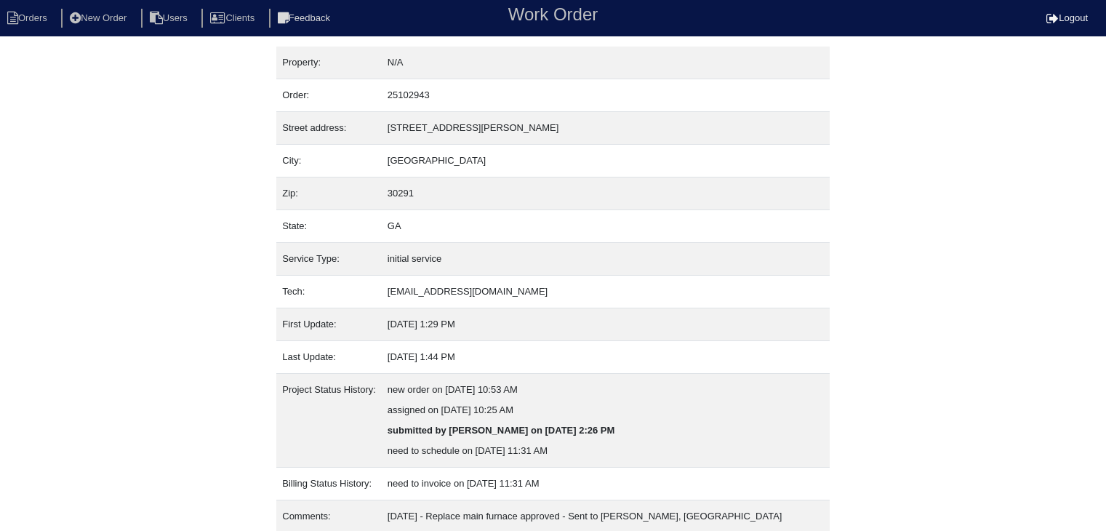
scroll to position [131, 0]
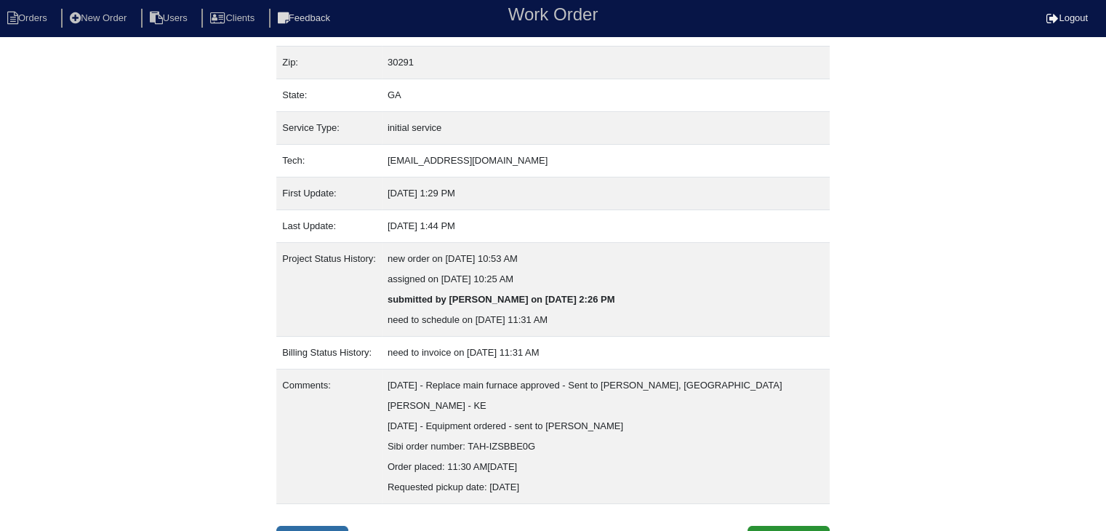
click at [324, 526] on link "Inspection" at bounding box center [312, 540] width 72 height 28
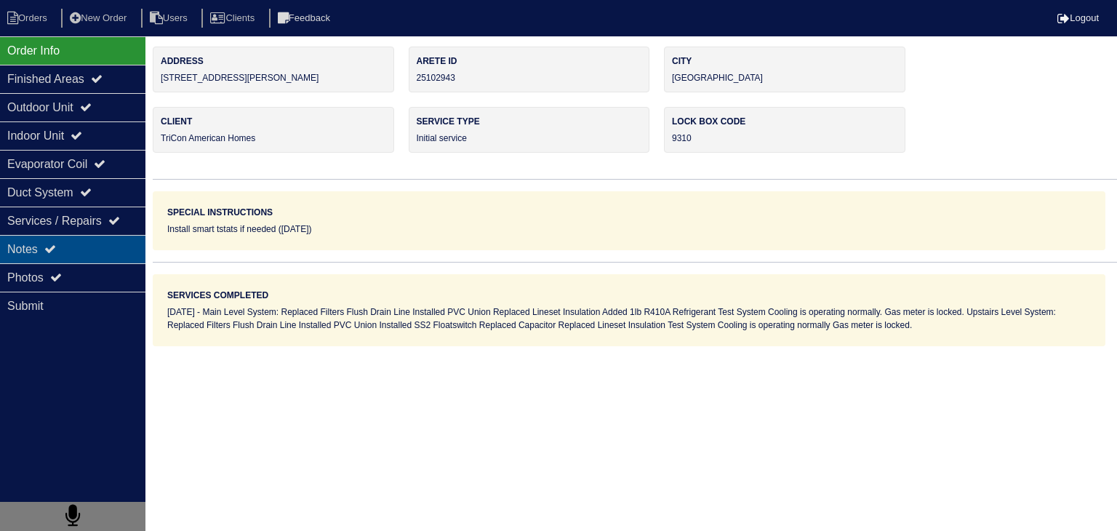
click at [120, 254] on div "Notes" at bounding box center [72, 249] width 145 height 28
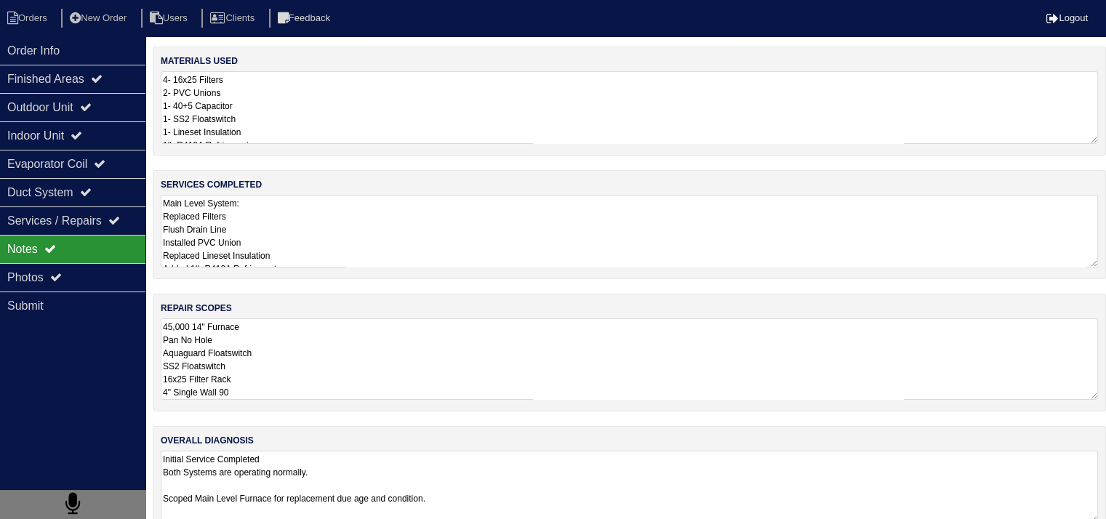
scroll to position [1, 0]
drag, startPoint x: 163, startPoint y: 327, endPoint x: 294, endPoint y: 397, distance: 148.7
click at [294, 397] on textarea "45,000 14" Furnace Pan No Hole Aquaguard Floatswitch SS2 Floatswitch 16x25 Filt…" at bounding box center [630, 359] width 938 height 81
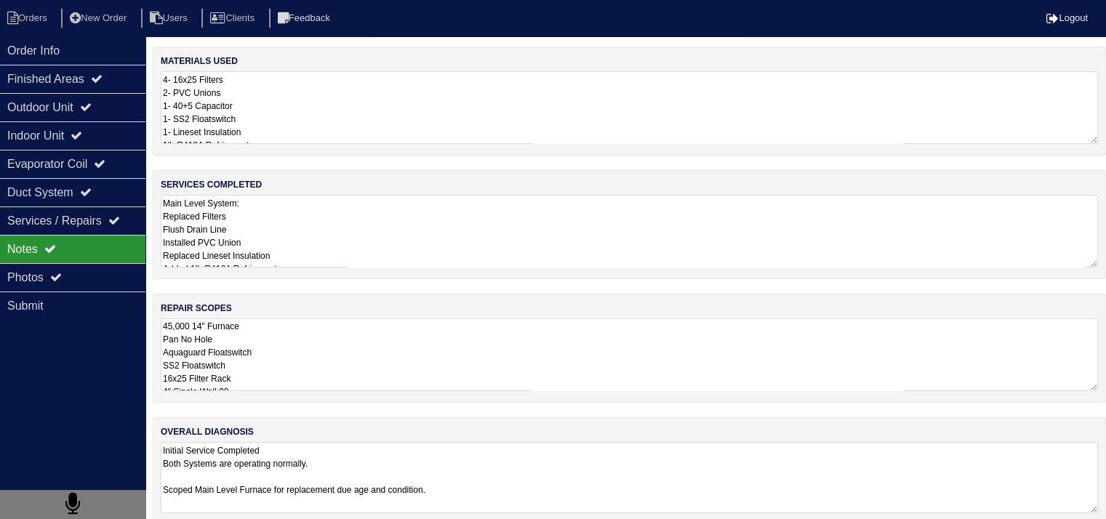
click at [297, 498] on textarea "Initial Service Completed Both Systems are operating normally. Scoped Main Leve…" at bounding box center [630, 477] width 938 height 71
